Goal: Obtain resource: Download file/media

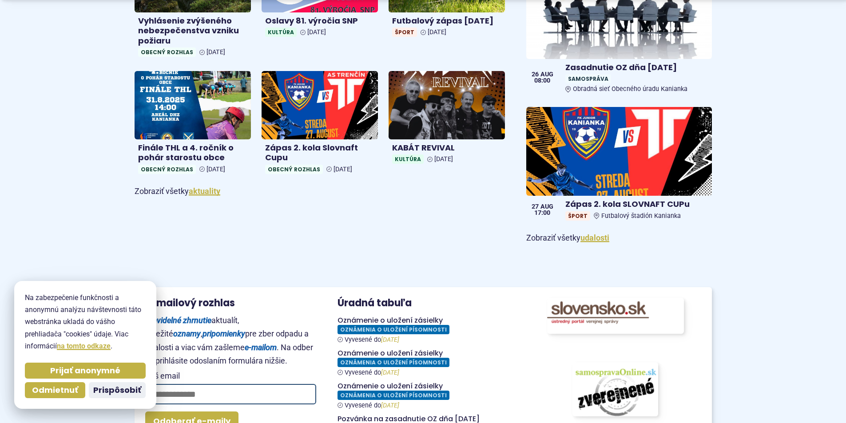
scroll to position [577, 0]
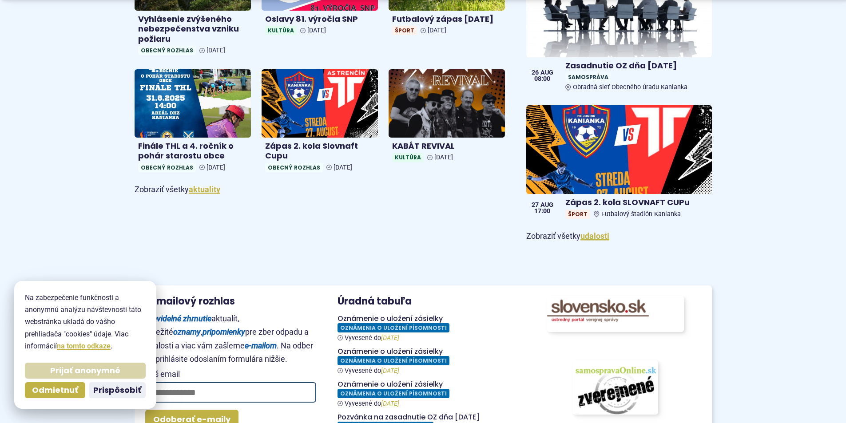
click at [98, 375] on span "Prijať anonymné" at bounding box center [85, 371] width 70 height 10
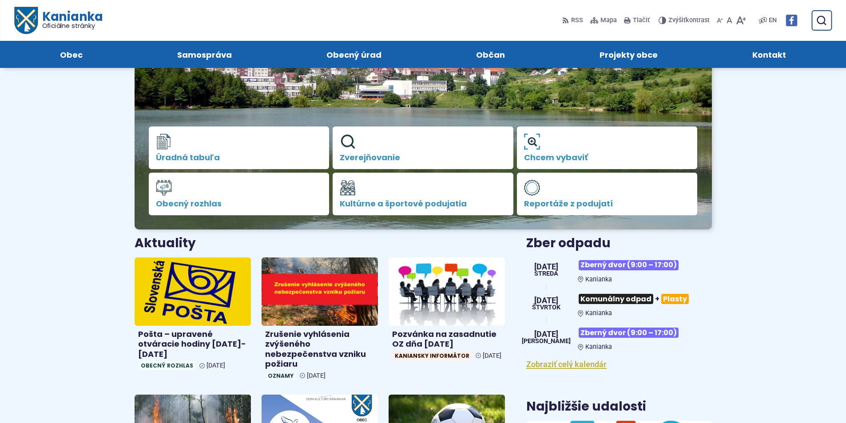
scroll to position [0, 0]
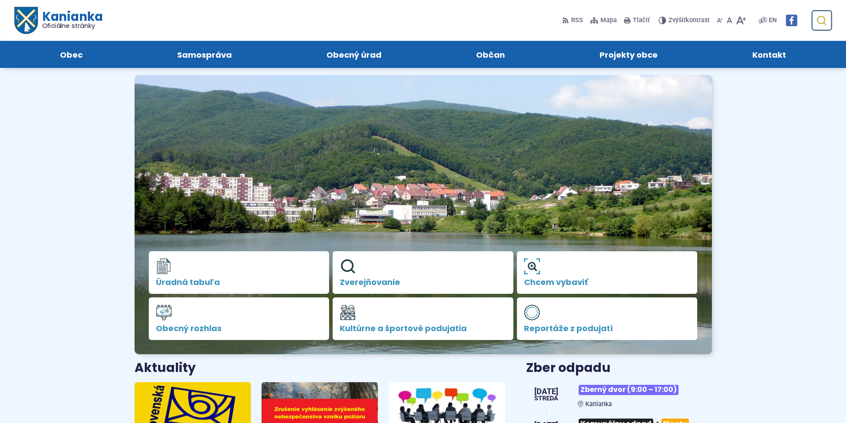
click at [824, 18] on use "submit" at bounding box center [821, 20] width 9 height 9
click at [777, 27] on input "Hľadať:" at bounding box center [779, 20] width 105 height 20
type input "*********"
click at [813, 12] on button "Odoslať vyhľadávací formulár" at bounding box center [821, 20] width 16 height 16
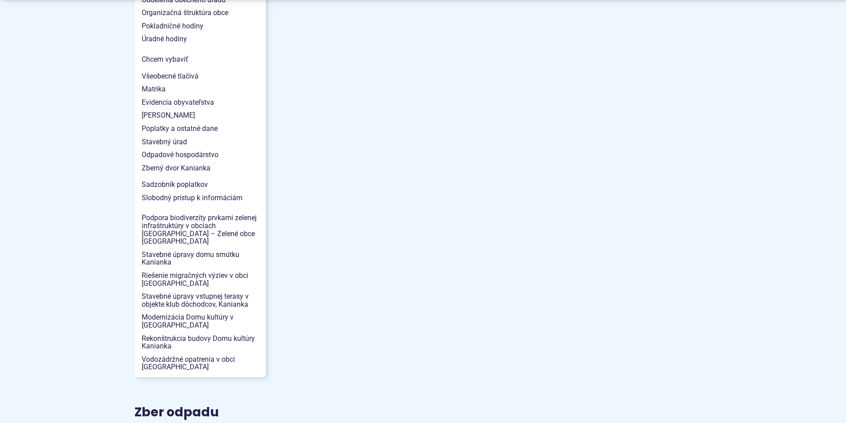
scroll to position [711, 0]
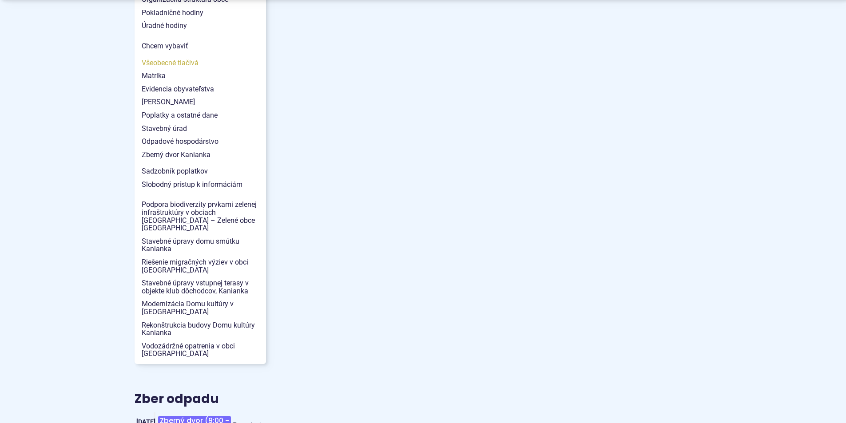
click at [181, 56] on span "Všeobecné tlačivá" at bounding box center [200, 62] width 117 height 13
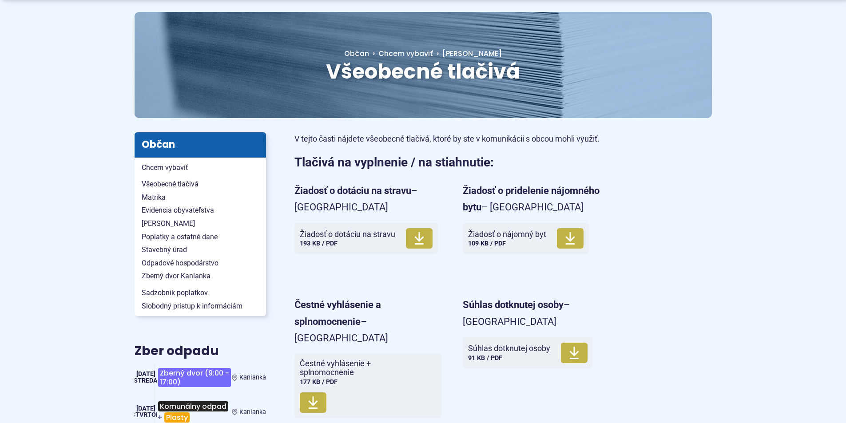
scroll to position [89, 0]
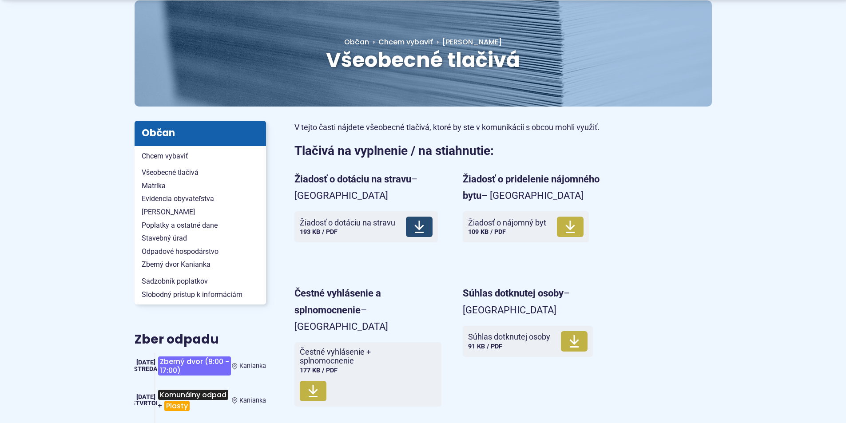
click at [431, 226] on span "Stiahnuť" at bounding box center [419, 227] width 27 height 20
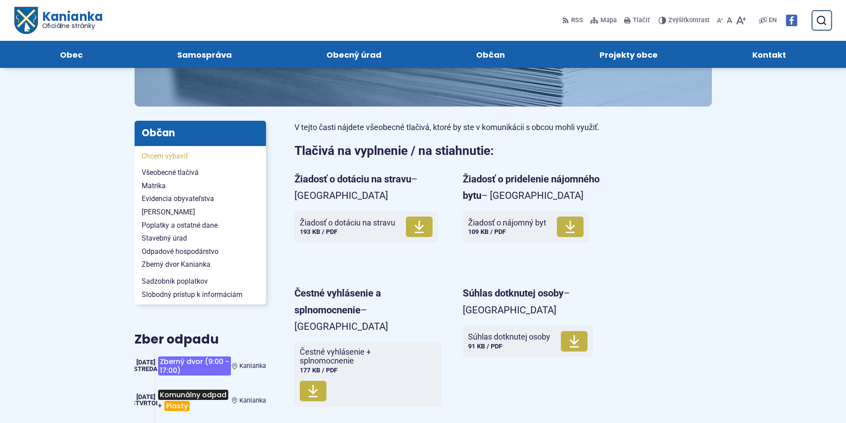
click at [182, 156] on span "Chcem vybaviť" at bounding box center [200, 156] width 117 height 13
